Goal: Task Accomplishment & Management: Complete application form

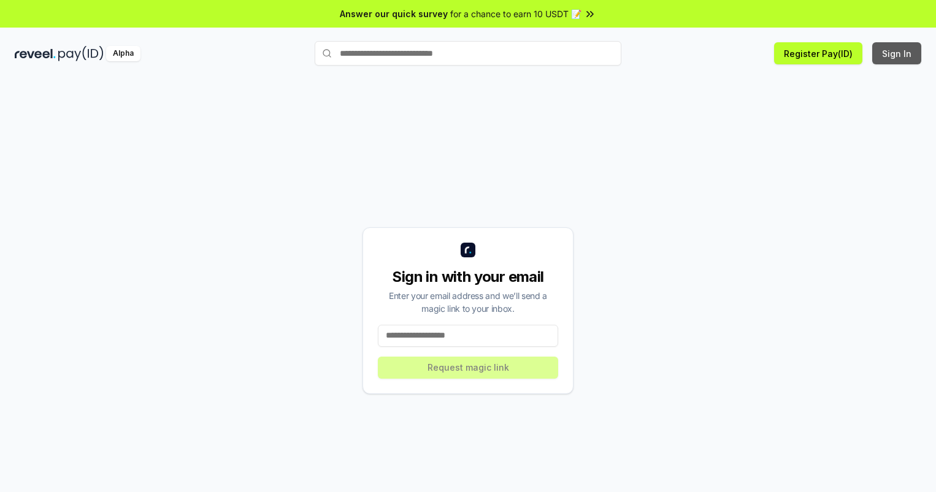
click at [897, 53] on button "Sign In" at bounding box center [896, 53] width 49 height 22
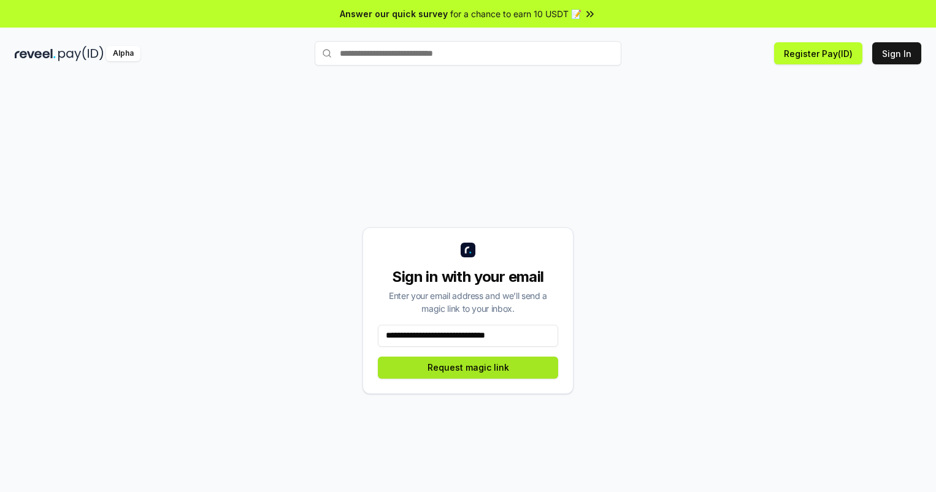
type input "**********"
click at [468, 367] on button "Request magic link" at bounding box center [468, 368] width 180 height 22
